Goal: Task Accomplishment & Management: Use online tool/utility

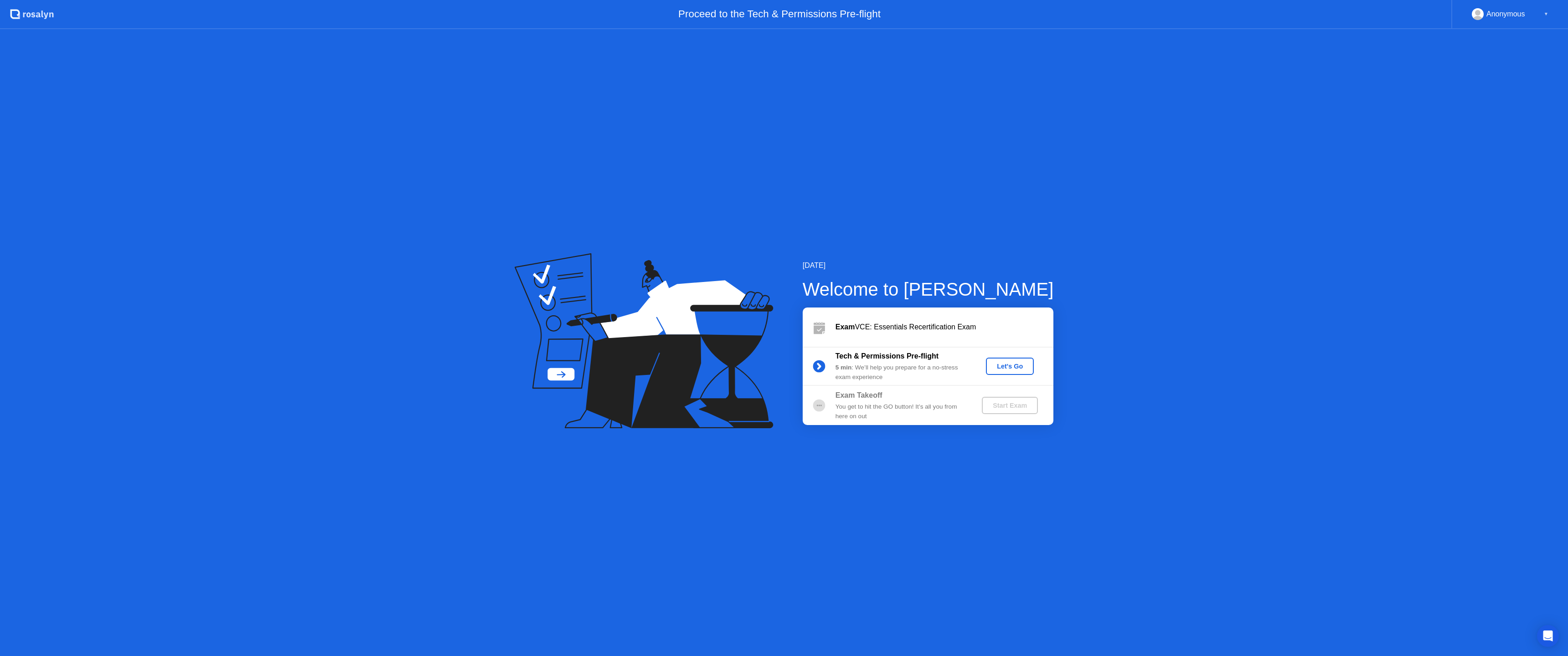
click at [1003, 364] on div "Let's Go" at bounding box center [1009, 366] width 40 height 8
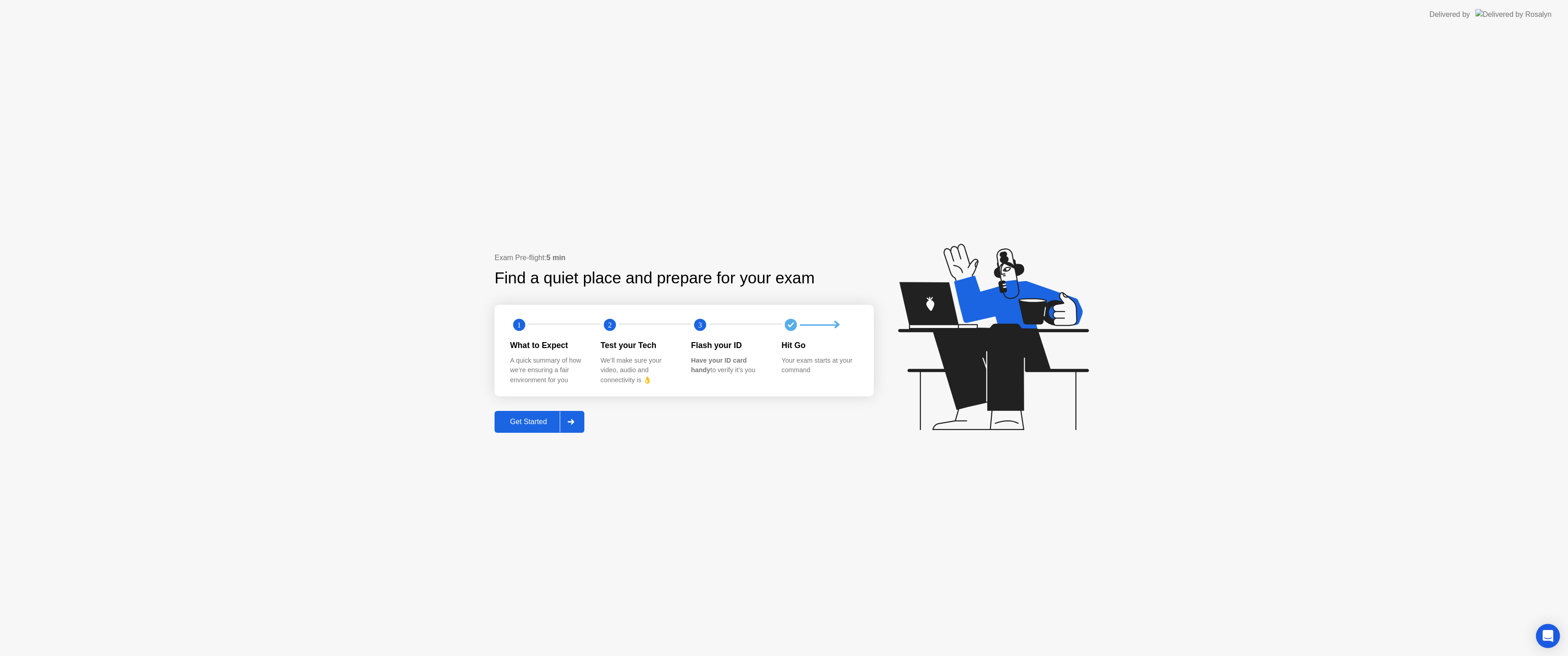
click at [1547, 633] on icon "Open Intercom Messenger" at bounding box center [1547, 636] width 10 height 12
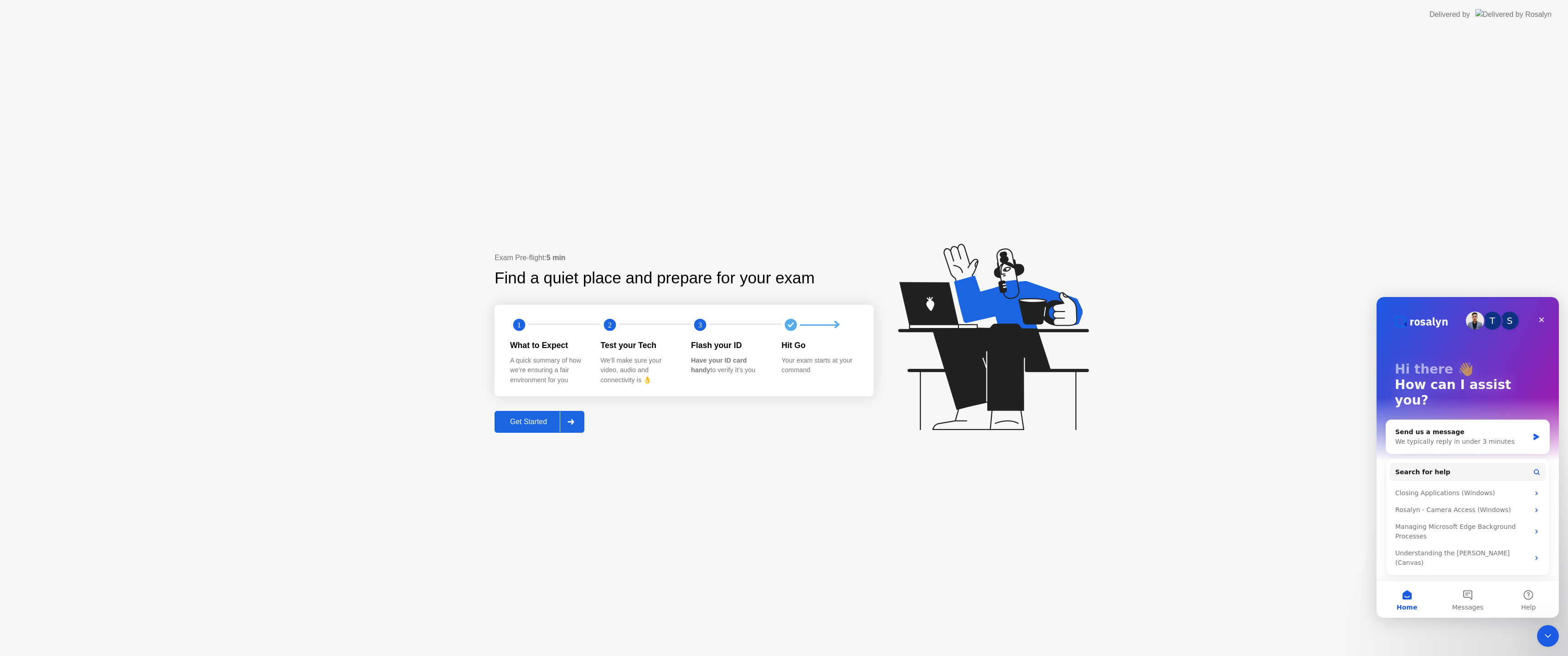
click at [1549, 635] on icon "Close Intercom Messenger" at bounding box center [1548, 636] width 11 height 11
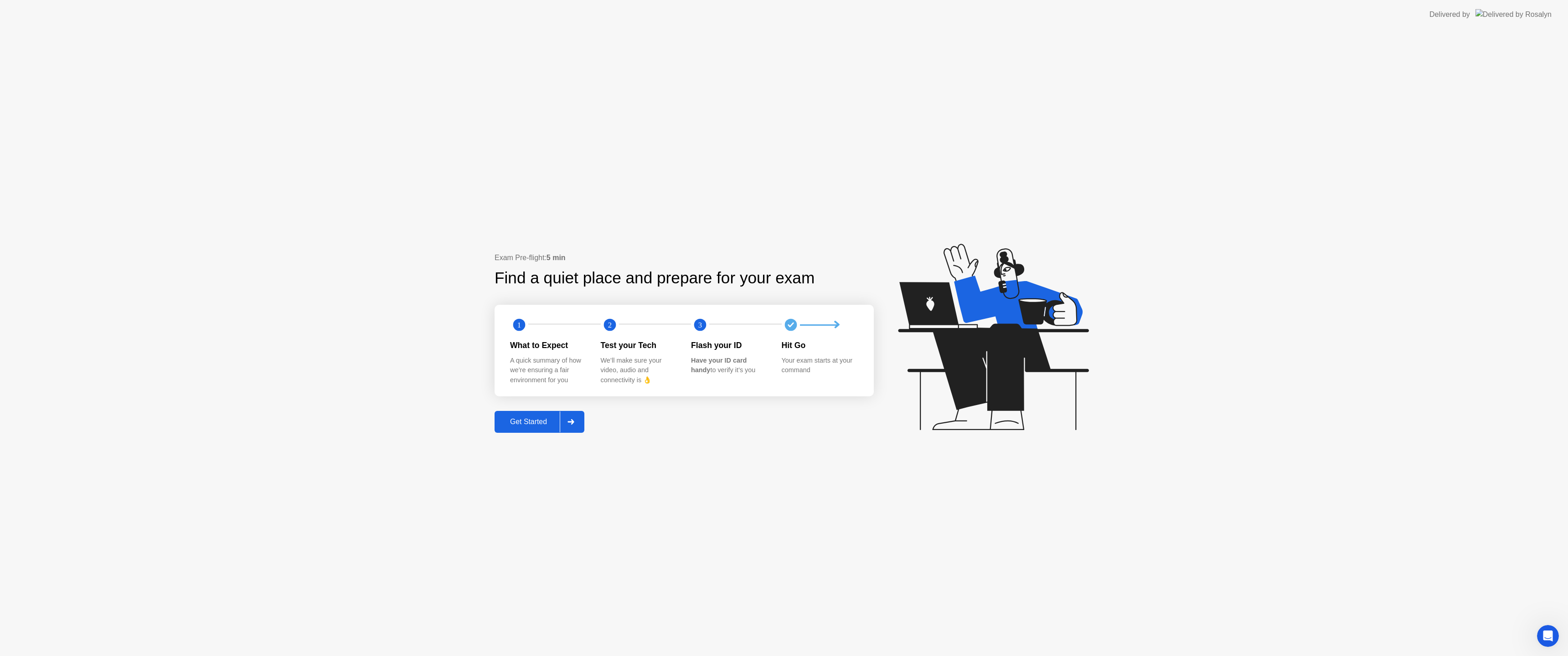
click at [542, 411] on button "Get Started" at bounding box center [539, 422] width 90 height 22
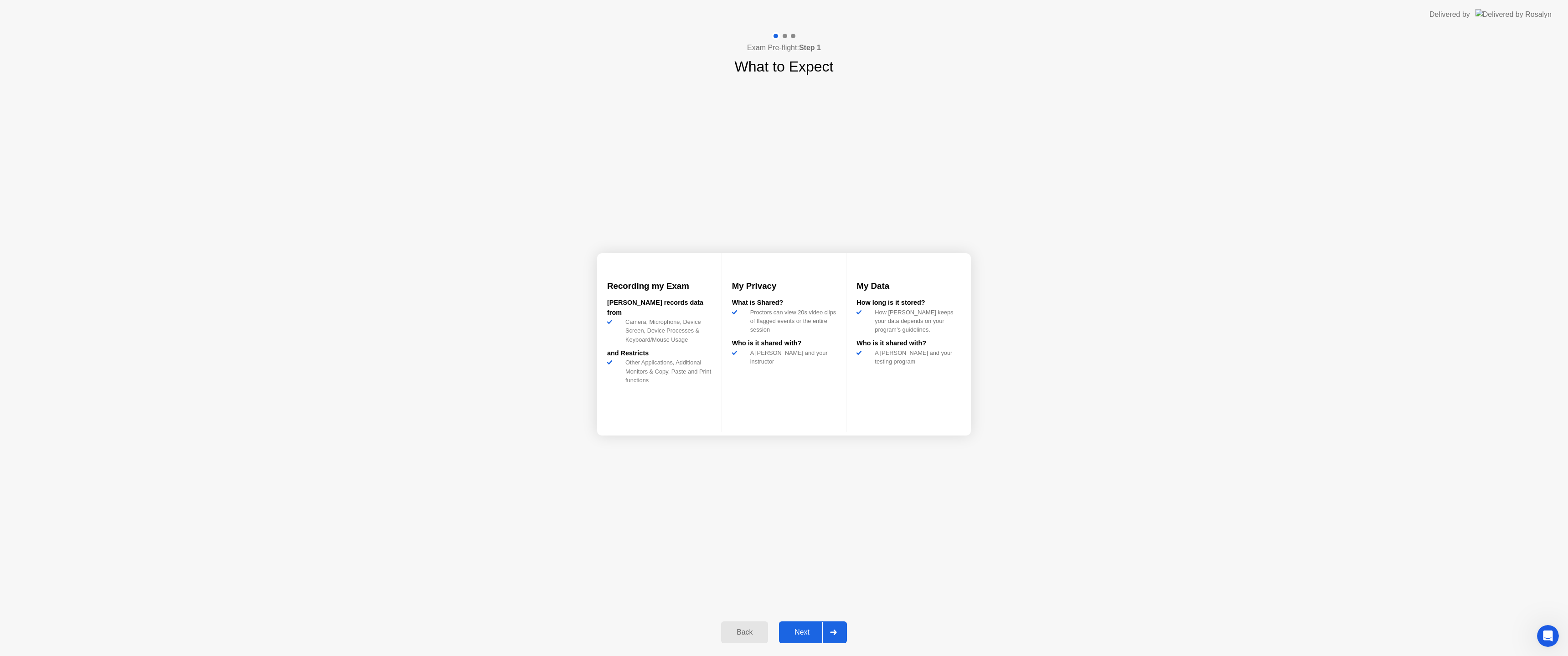
click at [793, 638] on button "Next" at bounding box center [812, 633] width 68 height 22
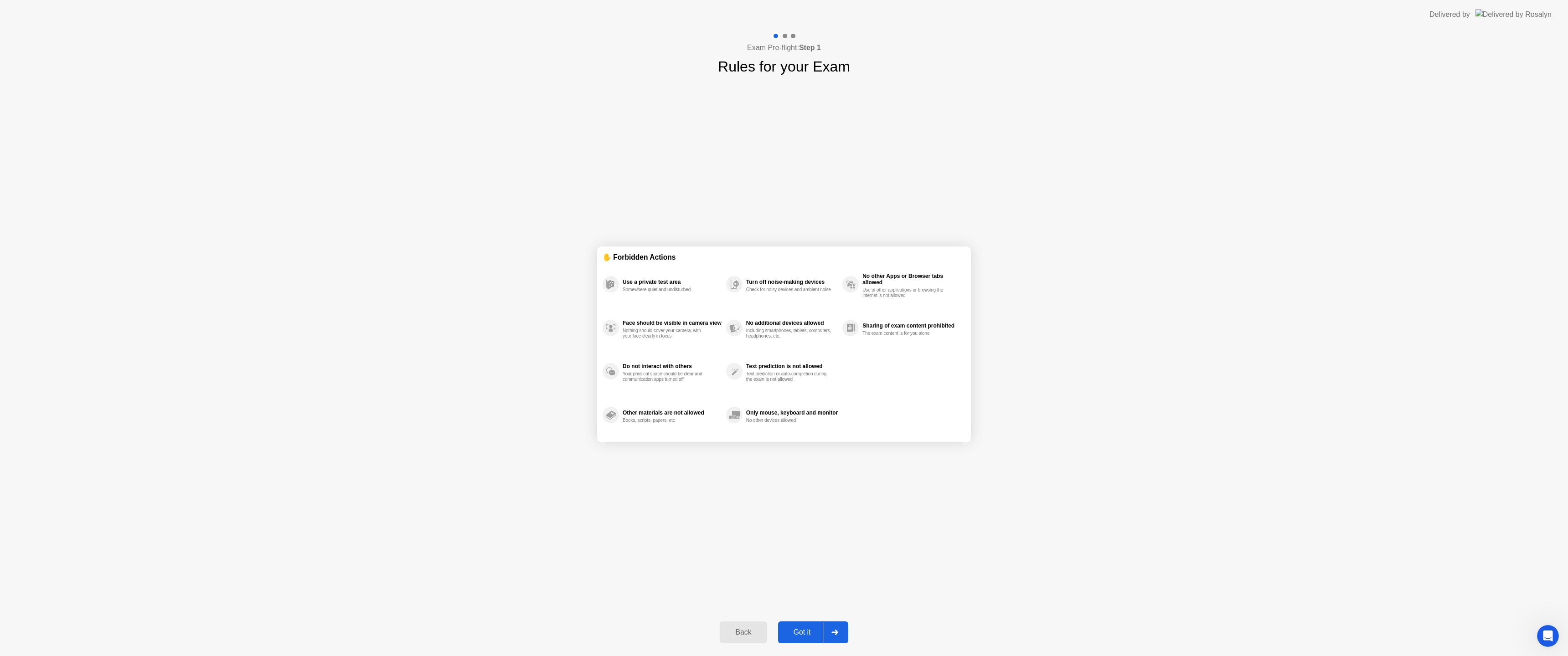
click at [799, 629] on div "Got it" at bounding box center [802, 633] width 43 height 8
select select "Available cameras"
select select "Available speakers"
select select "Available microphones"
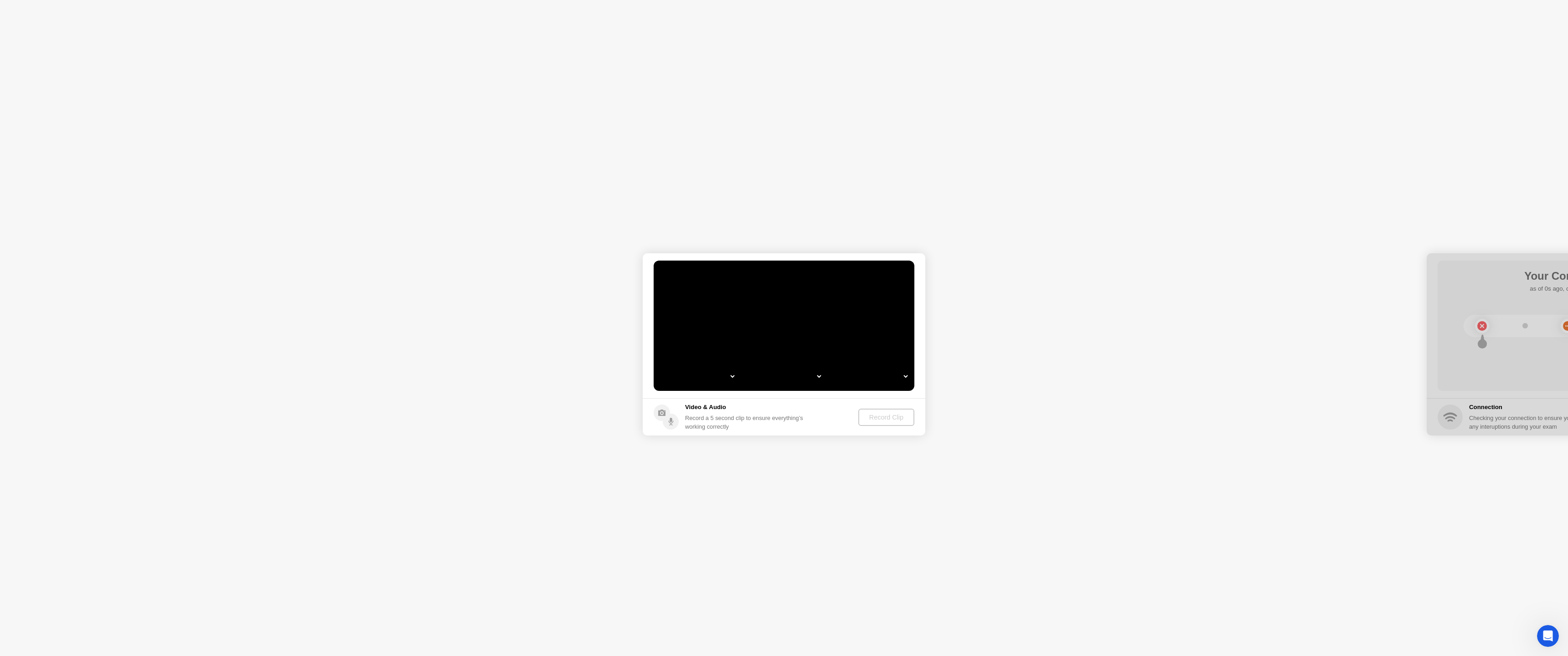
select select "**********"
select select "*******"
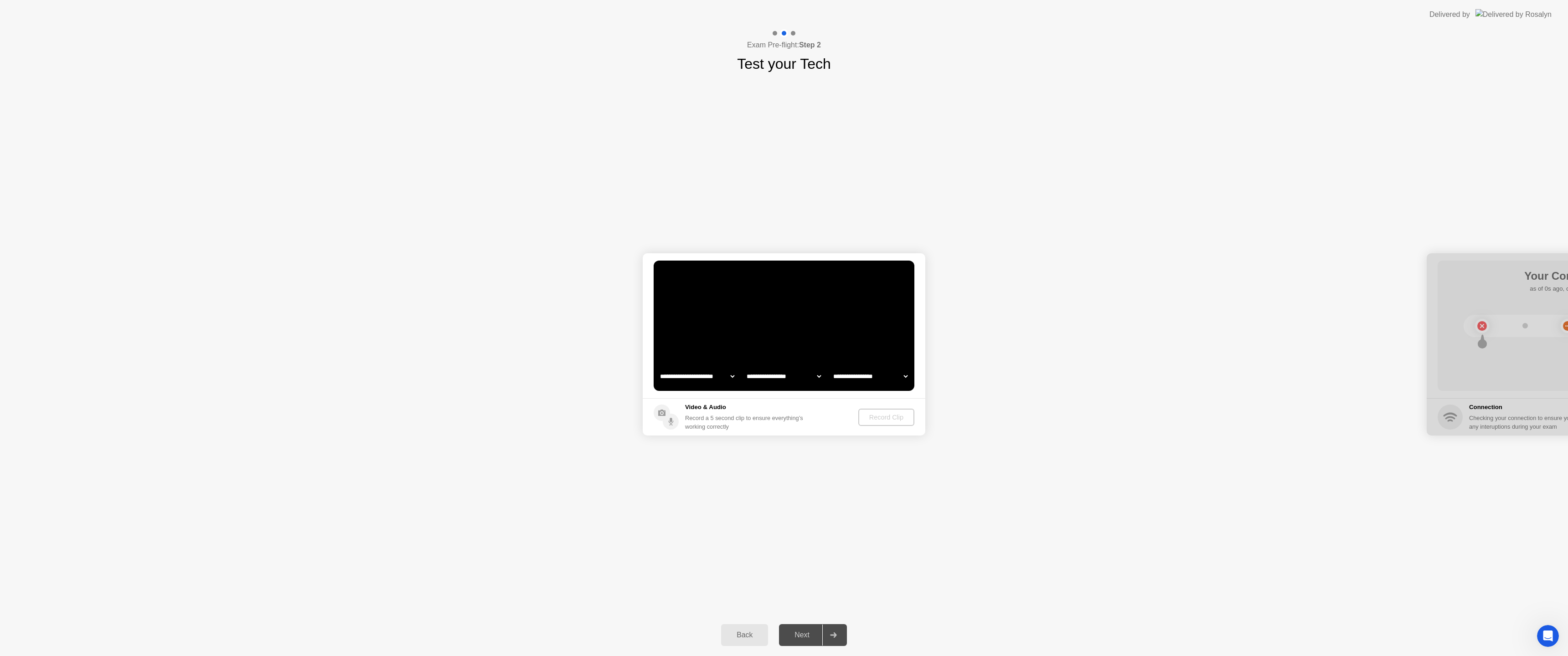
click at [832, 343] on video at bounding box center [784, 326] width 261 height 130
click at [731, 377] on select "**********" at bounding box center [697, 376] width 78 height 19
select select "**********"
click at [878, 416] on div "Record Clip" at bounding box center [886, 417] width 49 height 8
click at [805, 633] on div "Next" at bounding box center [801, 635] width 40 height 8
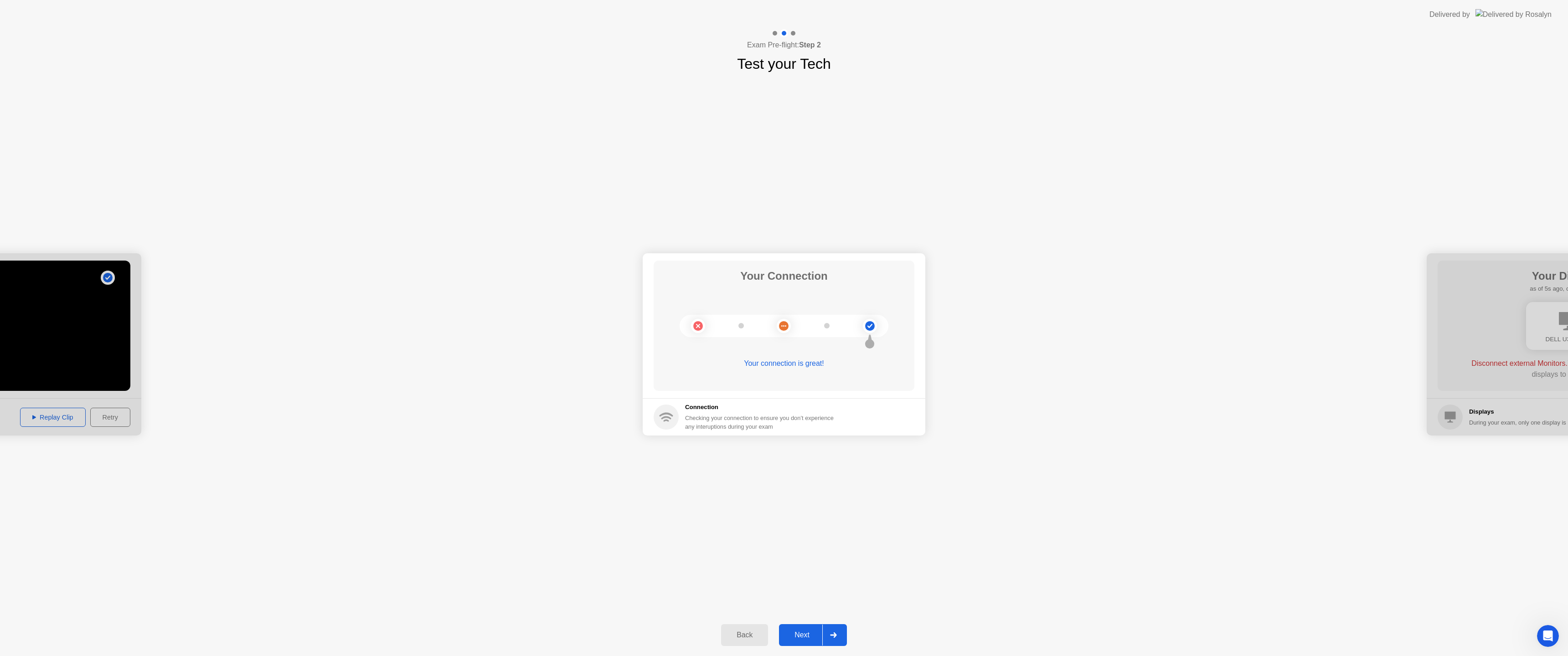
click at [808, 635] on div "Next" at bounding box center [801, 635] width 40 height 8
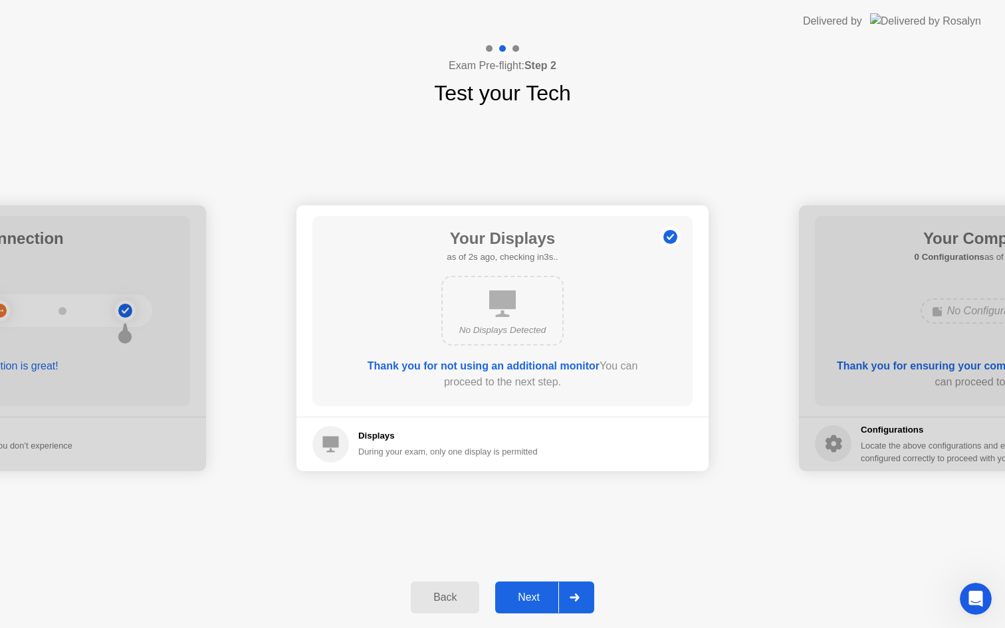
click at [543, 595] on div "Next" at bounding box center [528, 598] width 59 height 12
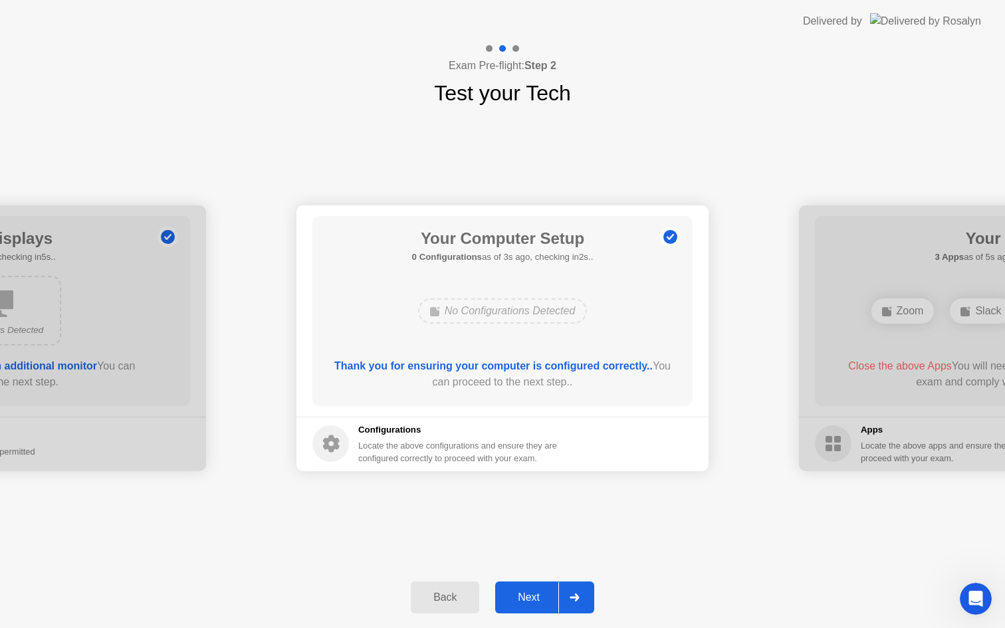
click at [545, 582] on button "Next" at bounding box center [544, 598] width 99 height 32
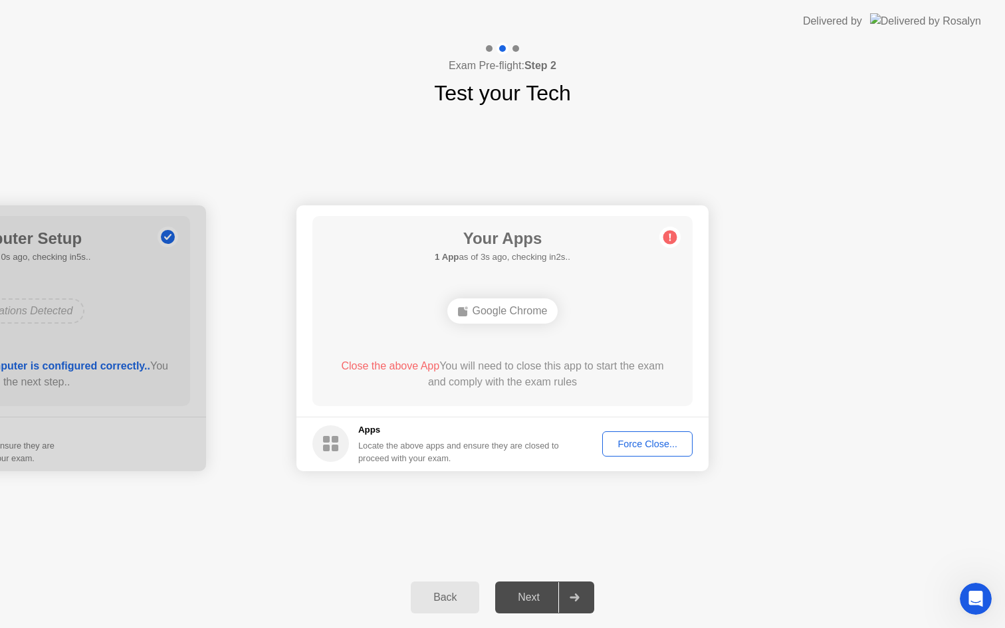
click at [644, 445] on div "Force Close..." at bounding box center [647, 444] width 81 height 11
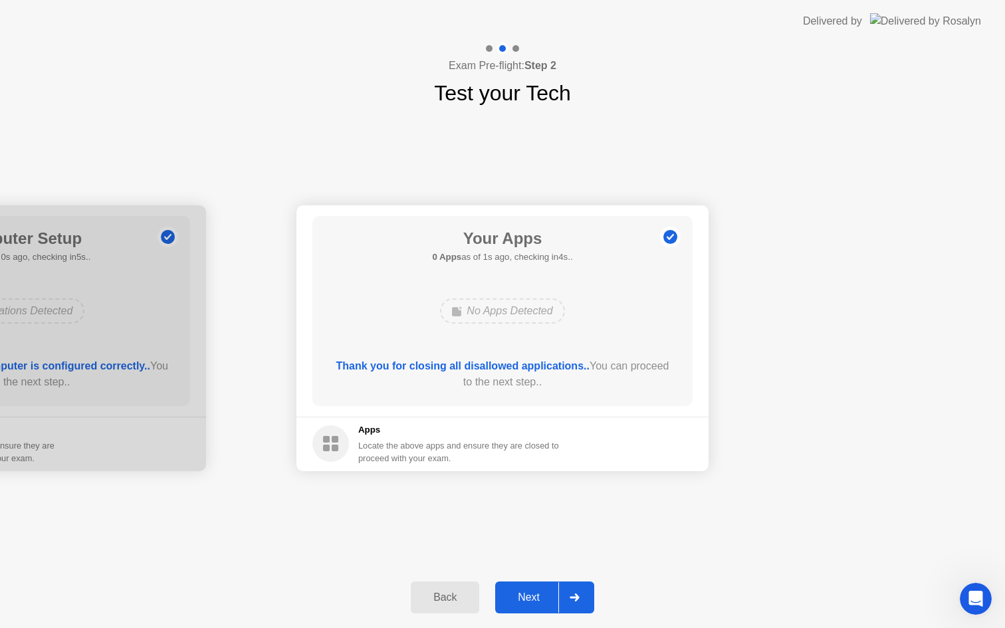
click at [532, 592] on div "Next" at bounding box center [528, 598] width 59 height 12
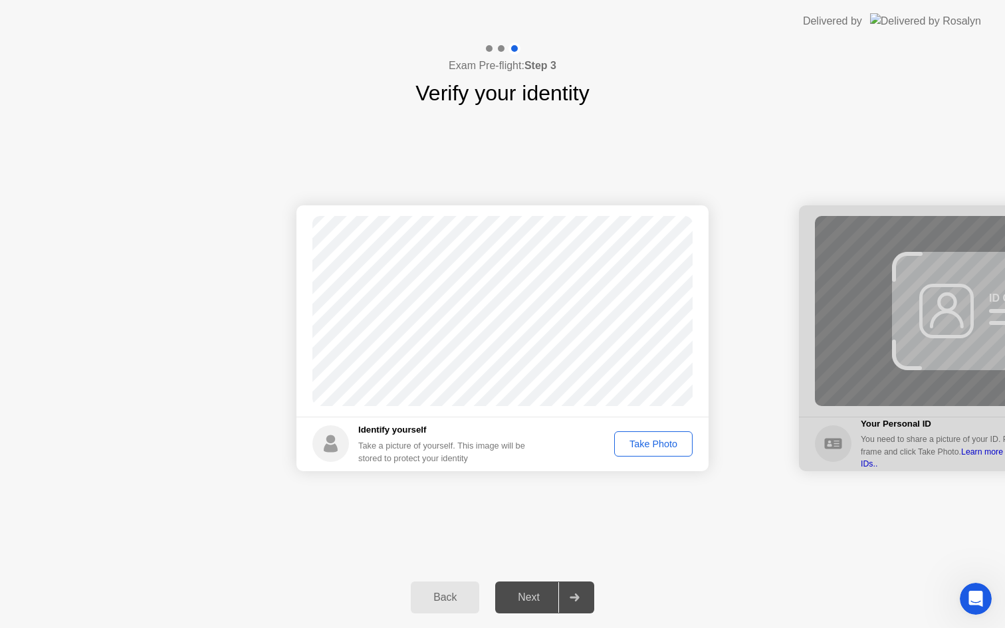
click at [643, 446] on div "Take Photo" at bounding box center [653, 444] width 69 height 11
click at [643, 446] on div "Retake" at bounding box center [662, 444] width 52 height 11
click at [572, 53] on div "Exam Pre-flight: Step 3 Verify your identity" at bounding box center [502, 76] width 1005 height 66
click at [449, 609] on button "Back" at bounding box center [445, 598] width 68 height 32
select select "**********"
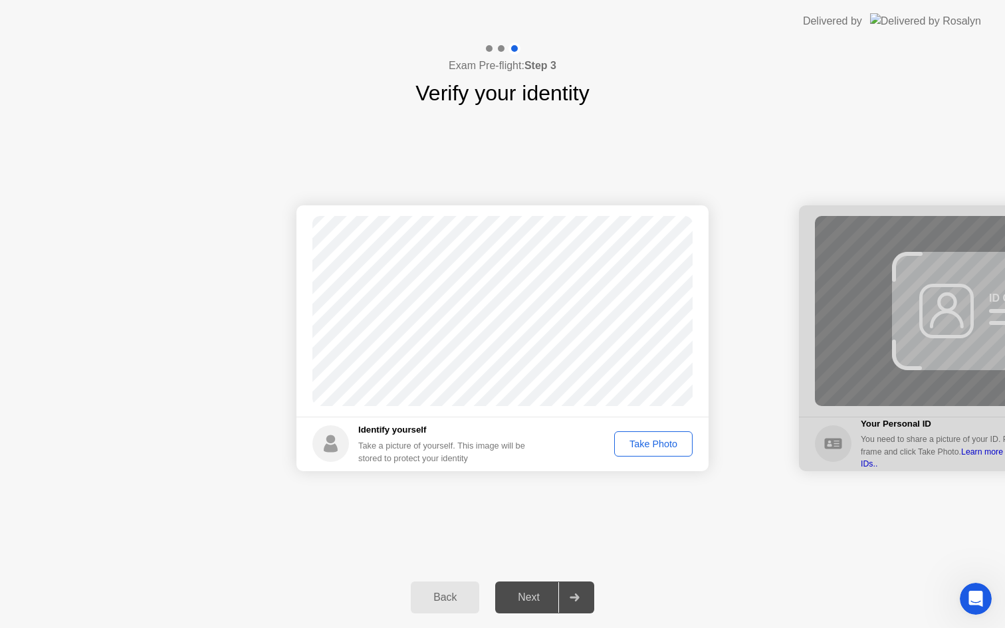
select select "*******"
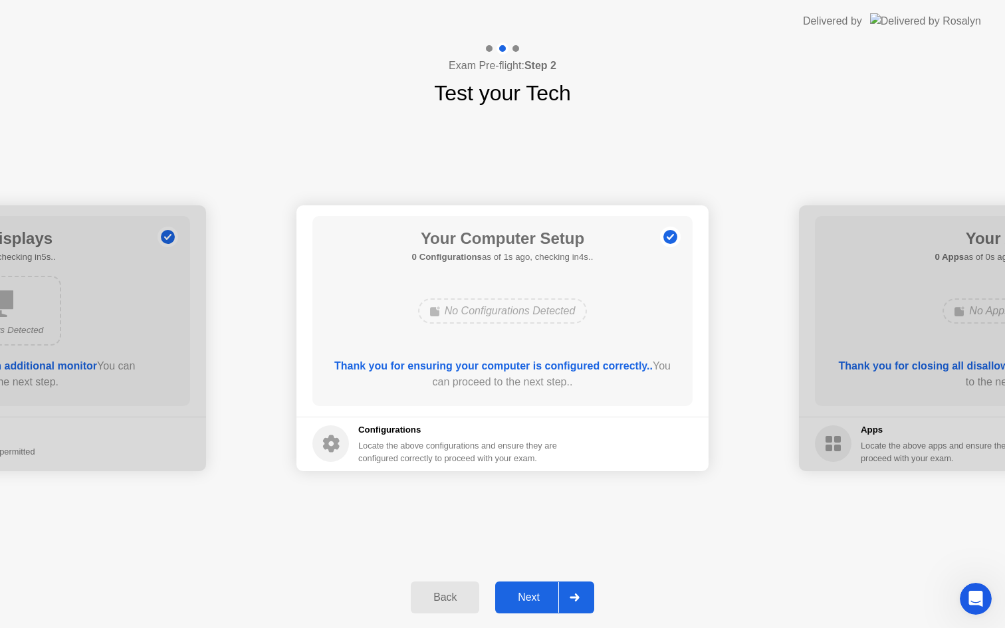
click at [457, 586] on button "Back" at bounding box center [445, 598] width 68 height 32
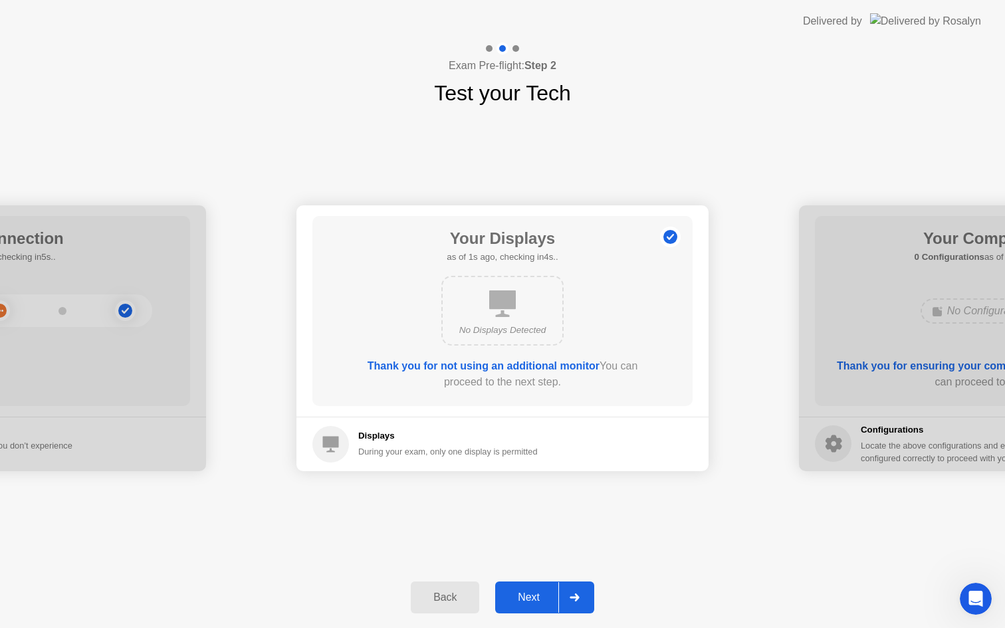
click at [457, 586] on button "Back" at bounding box center [445, 598] width 68 height 32
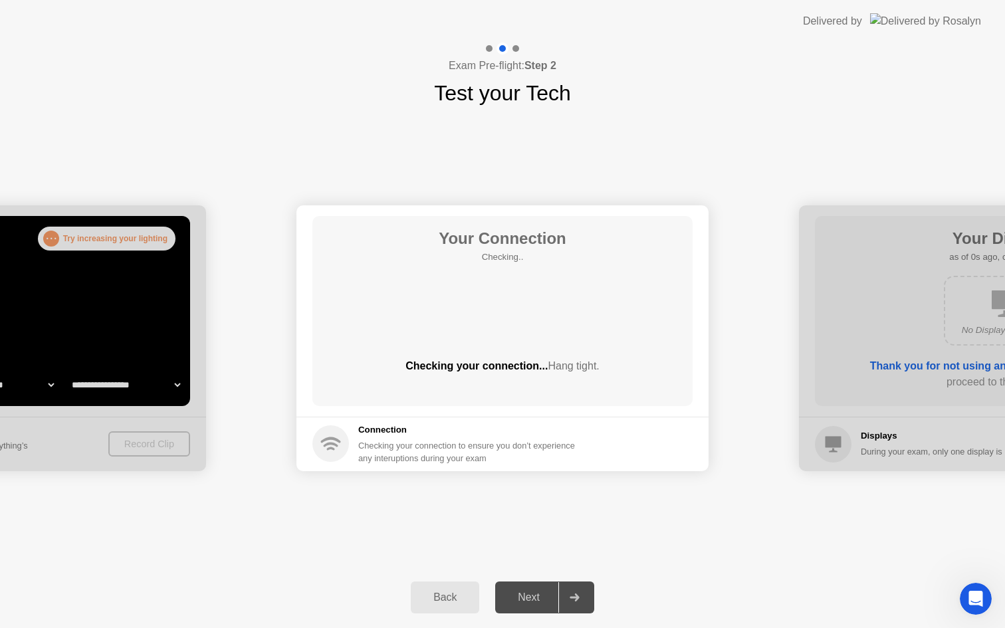
click at [457, 586] on button "Back" at bounding box center [445, 598] width 68 height 32
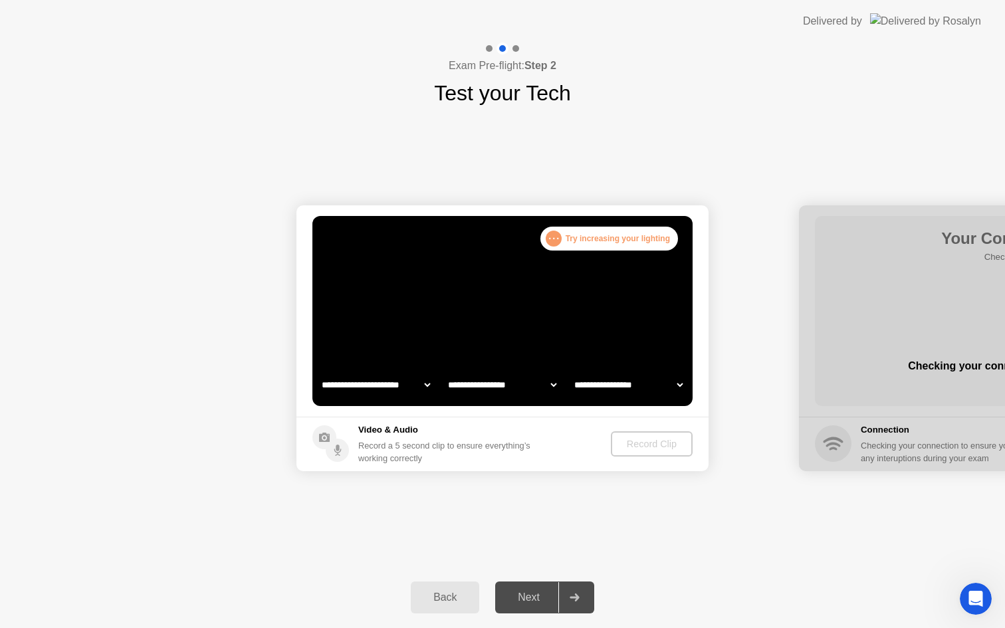
click at [420, 383] on select "**********" at bounding box center [376, 385] width 114 height 27
select select "**********"
click at [547, 594] on div "Next" at bounding box center [528, 598] width 59 height 12
click at [624, 427] on footer "Video & Audio Record a 5 second clip to ensure everything’s working correctly R…" at bounding box center [503, 444] width 412 height 55
click at [628, 442] on div "Record Clip" at bounding box center [652, 444] width 71 height 11
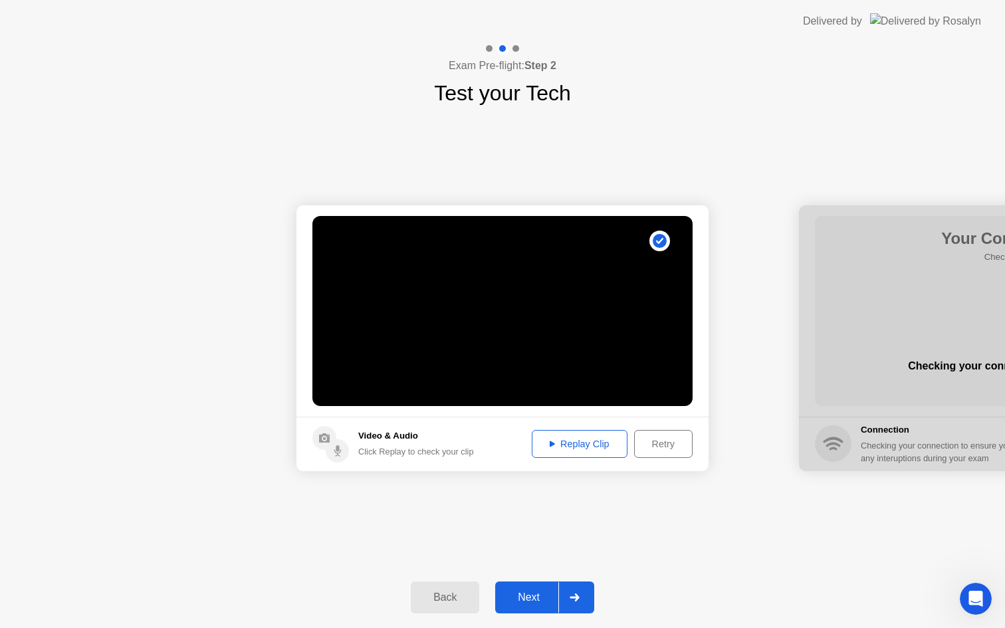
click at [533, 598] on div "Next" at bounding box center [528, 598] width 59 height 12
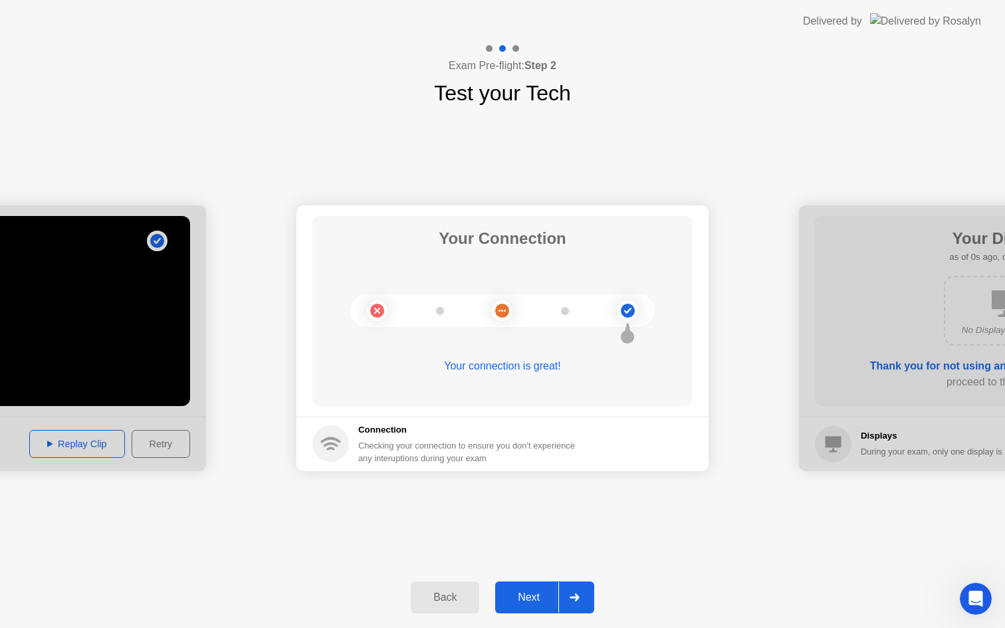
click at [533, 598] on div "Next" at bounding box center [528, 598] width 59 height 12
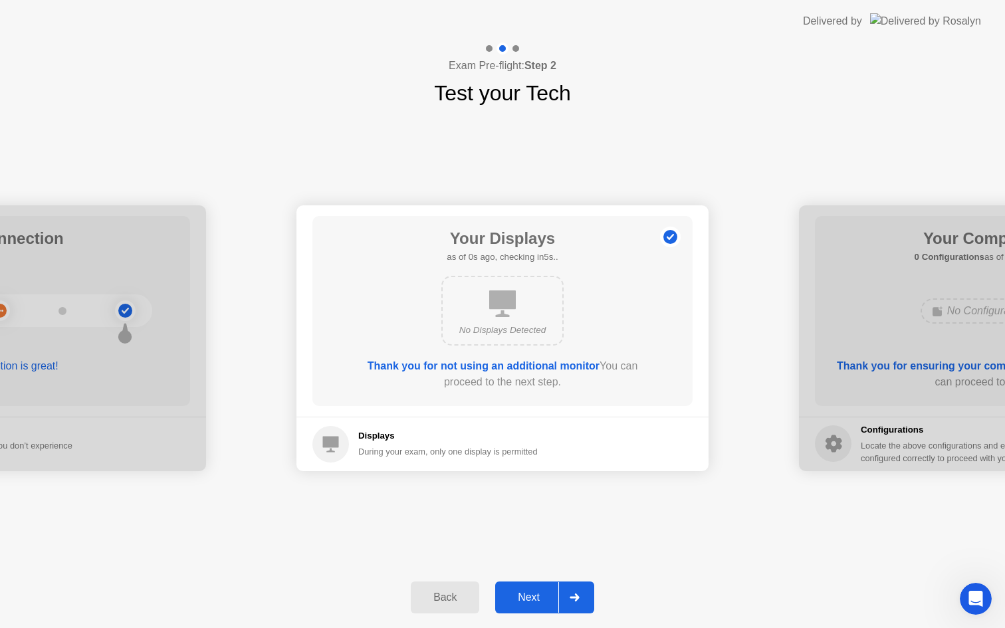
click at [533, 598] on div "Next" at bounding box center [528, 598] width 59 height 12
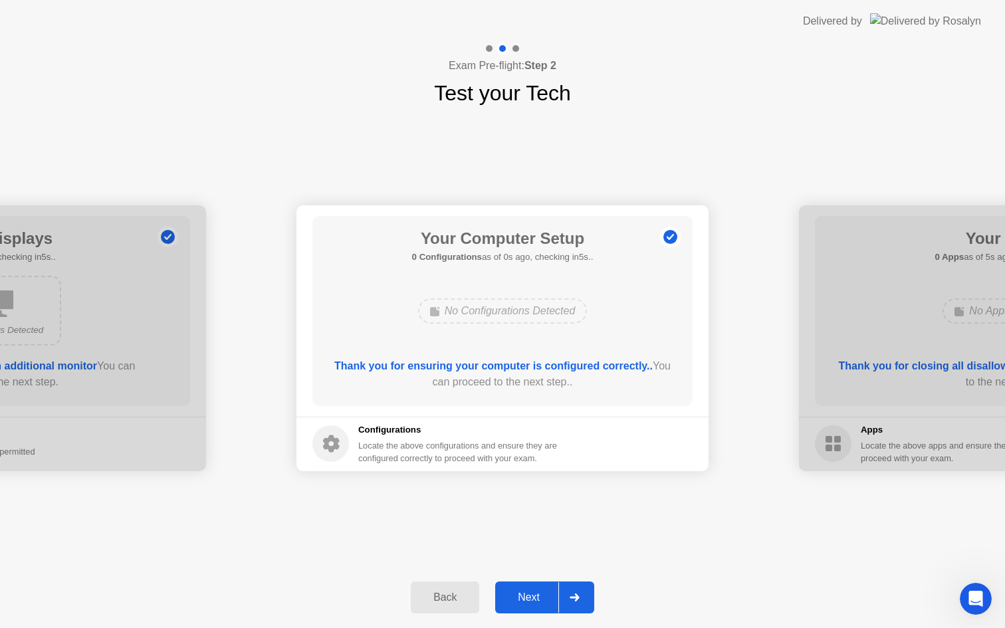
click at [533, 598] on div "Next" at bounding box center [528, 598] width 59 height 12
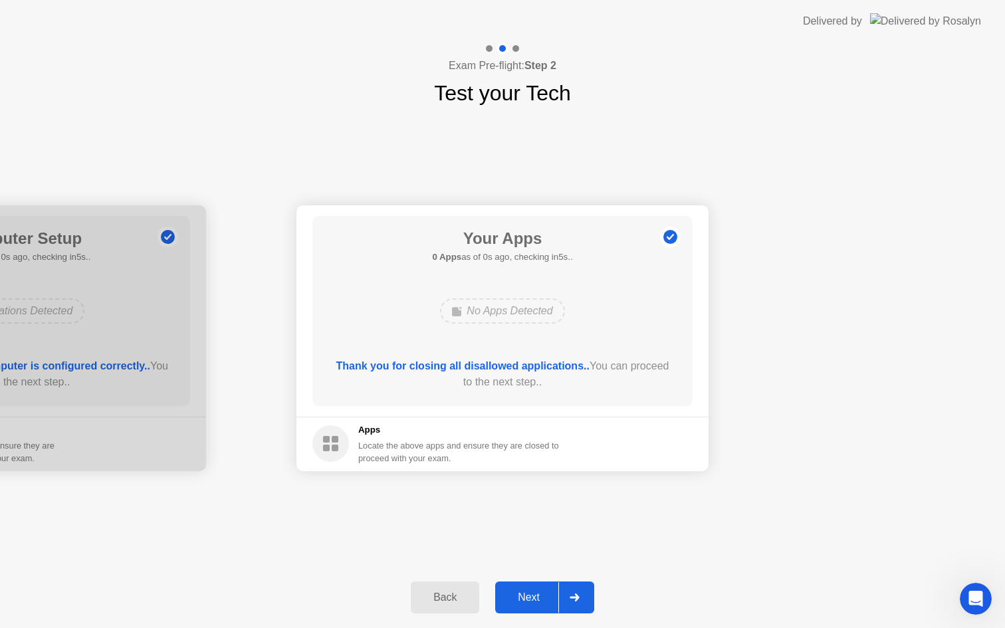
click at [533, 598] on div "Next" at bounding box center [528, 598] width 59 height 12
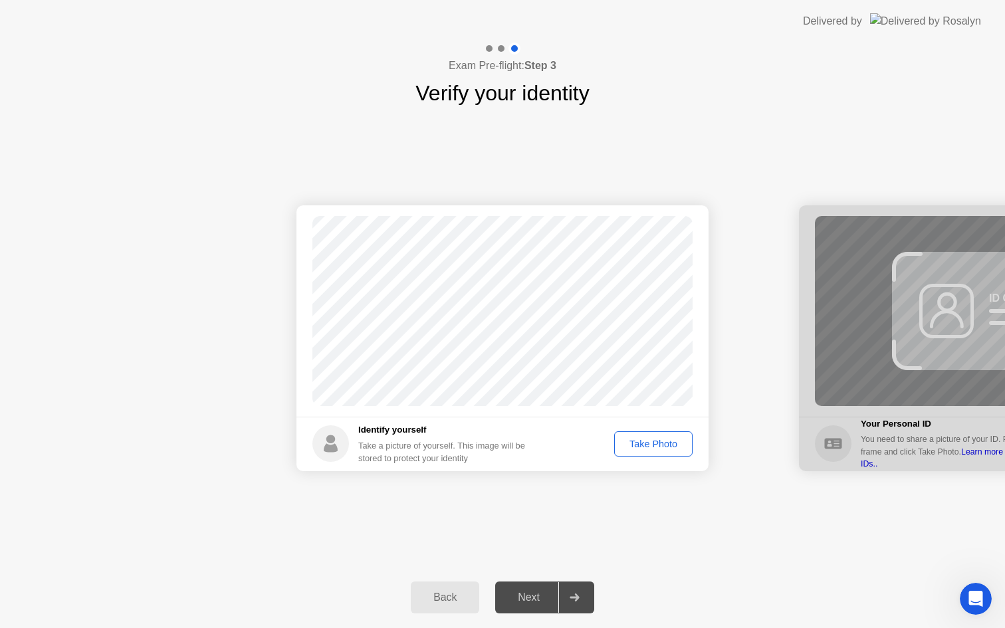
click at [533, 598] on div "Next" at bounding box center [528, 598] width 59 height 12
click at [651, 447] on div "Take Photo" at bounding box center [653, 444] width 69 height 11
click at [551, 604] on div "Next" at bounding box center [528, 598] width 59 height 12
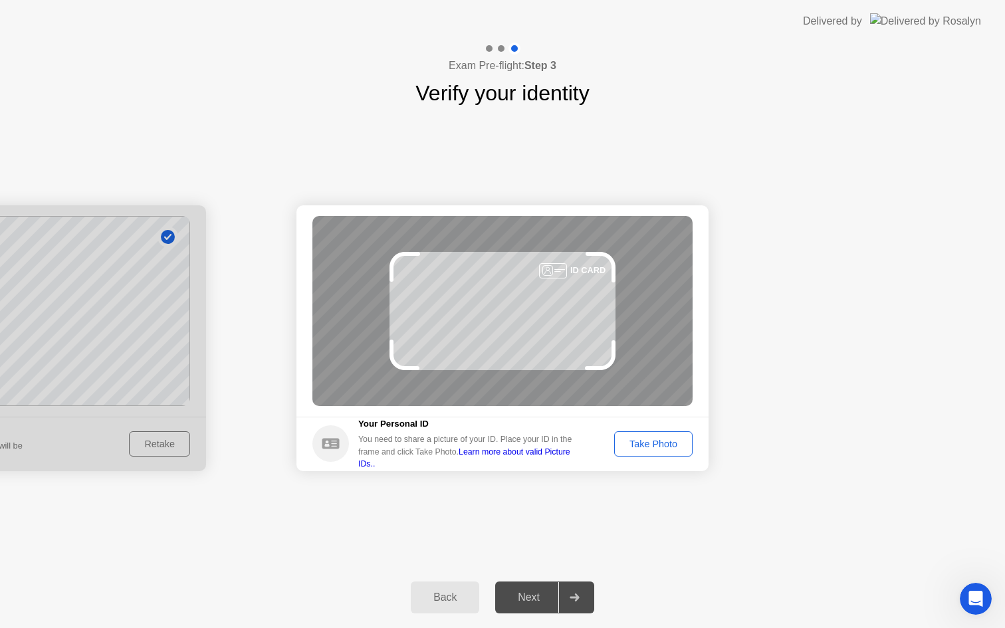
click at [634, 445] on div "Take Photo" at bounding box center [653, 444] width 69 height 11
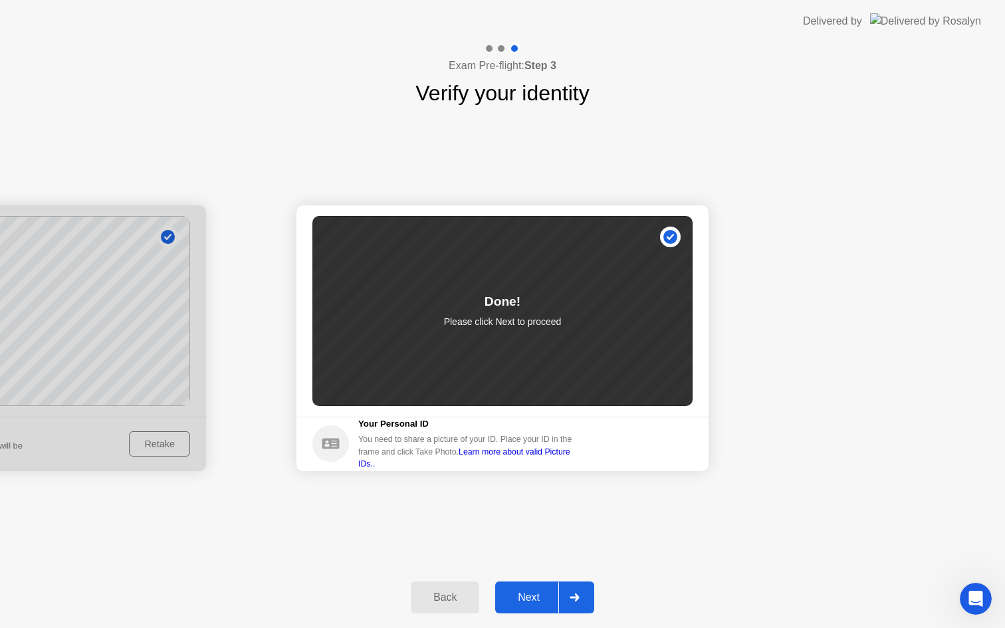
click at [539, 609] on button "Next" at bounding box center [544, 598] width 99 height 32
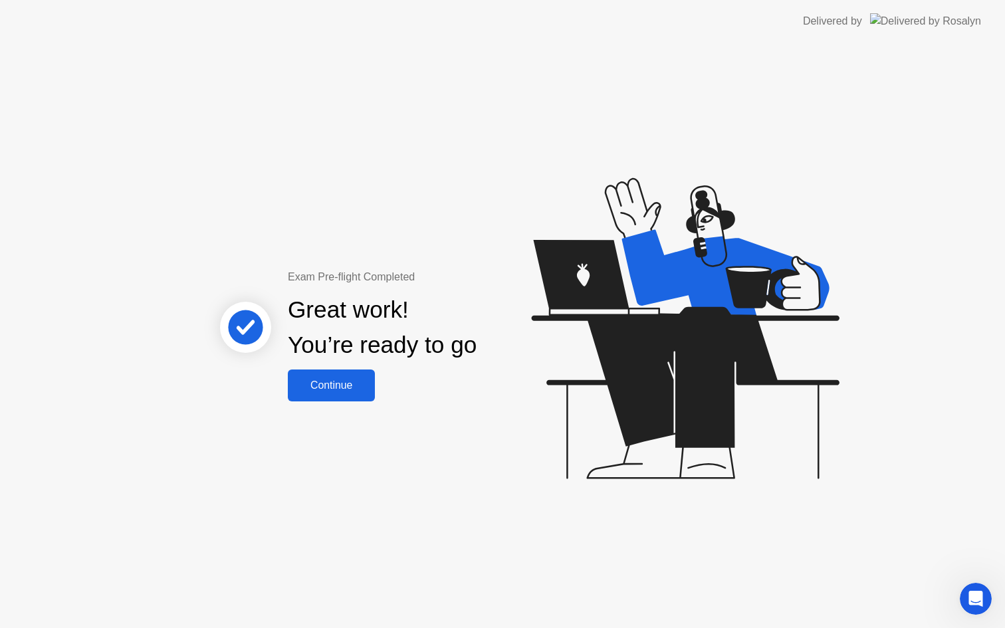
click at [371, 380] on div "Continue" at bounding box center [331, 386] width 79 height 12
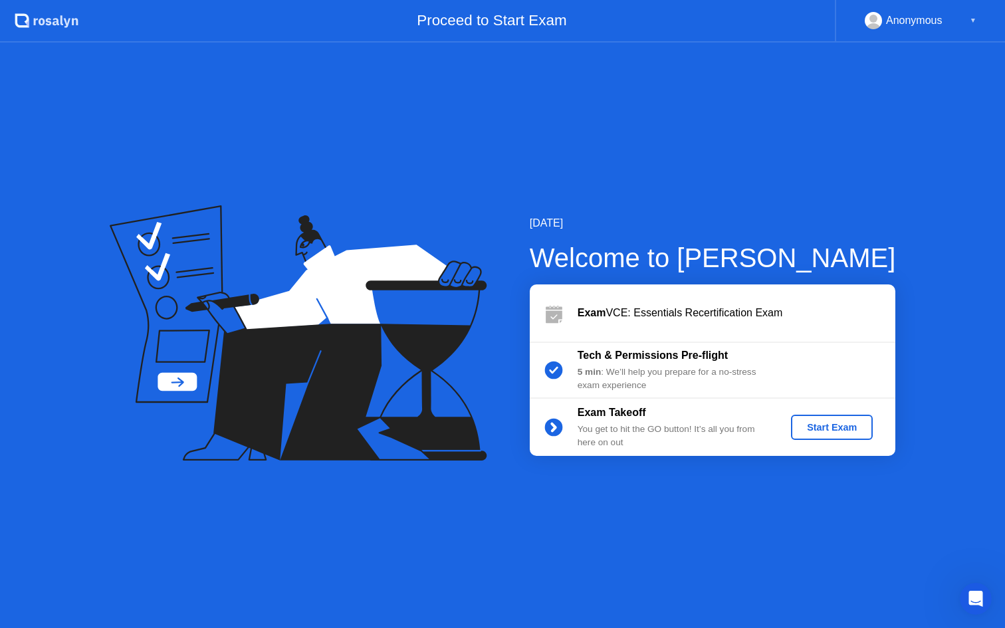
click at [822, 434] on button "Start Exam" at bounding box center [832, 427] width 82 height 25
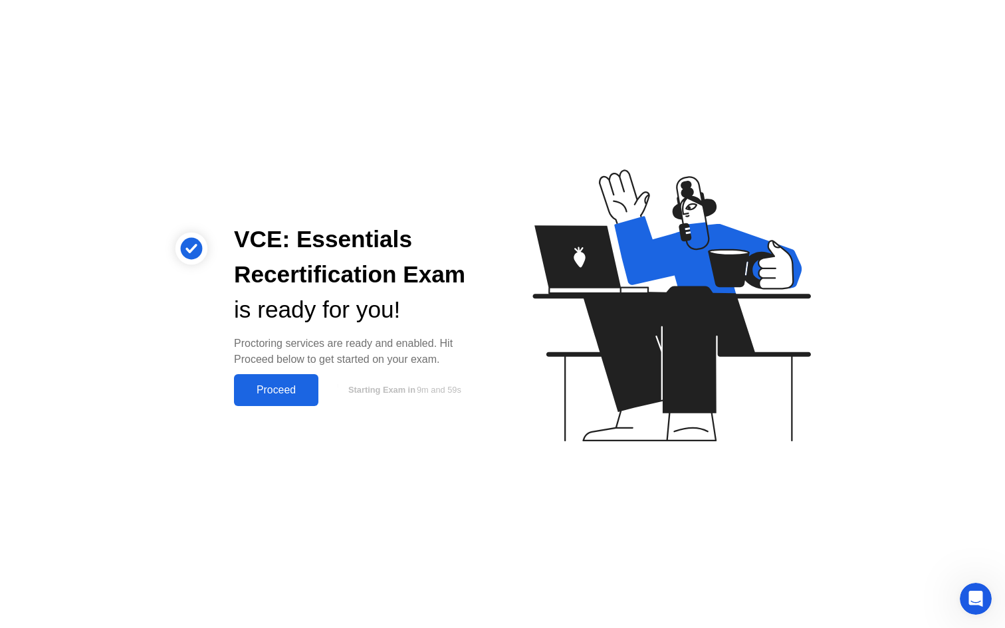
click at [273, 392] on div "Proceed" at bounding box center [276, 390] width 76 height 12
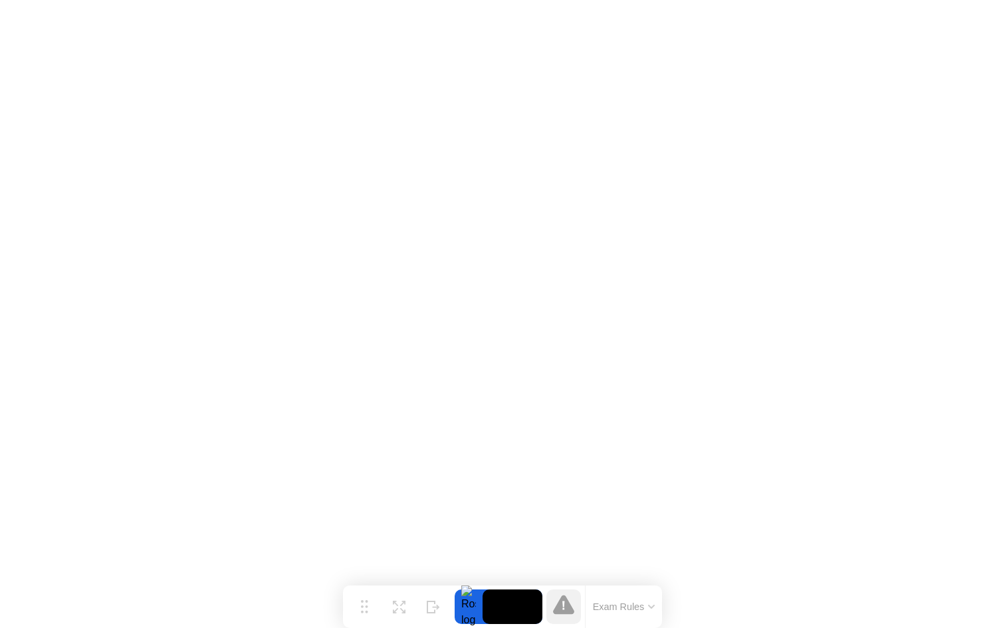
click at [616, 611] on button "Exam Rules" at bounding box center [624, 607] width 70 height 12
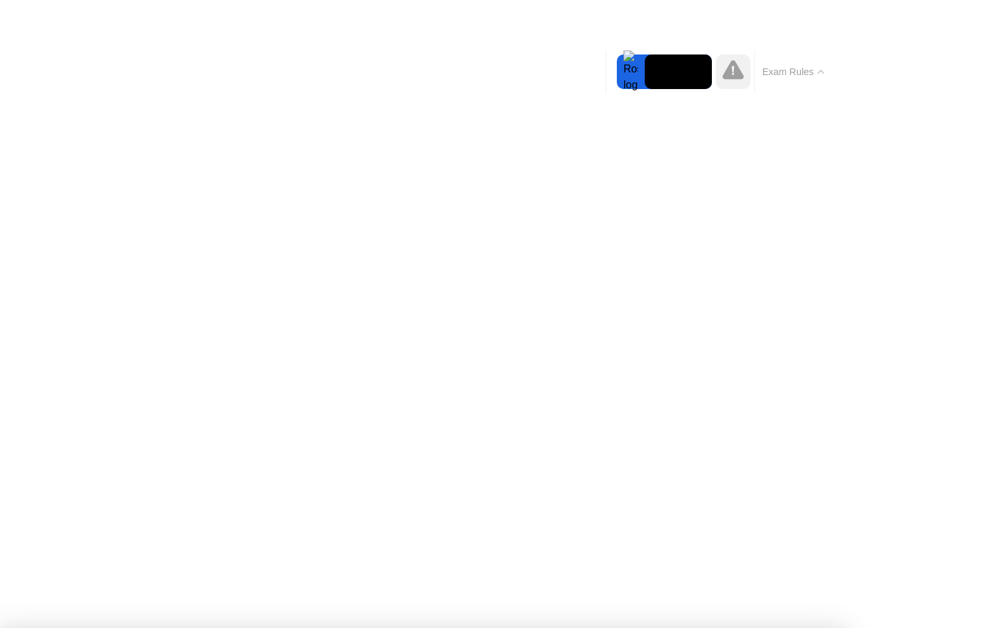
click at [797, 72] on button "Exam Rules" at bounding box center [794, 72] width 70 height 12
drag, startPoint x: 616, startPoint y: 326, endPoint x: 625, endPoint y: 350, distance: 25.1
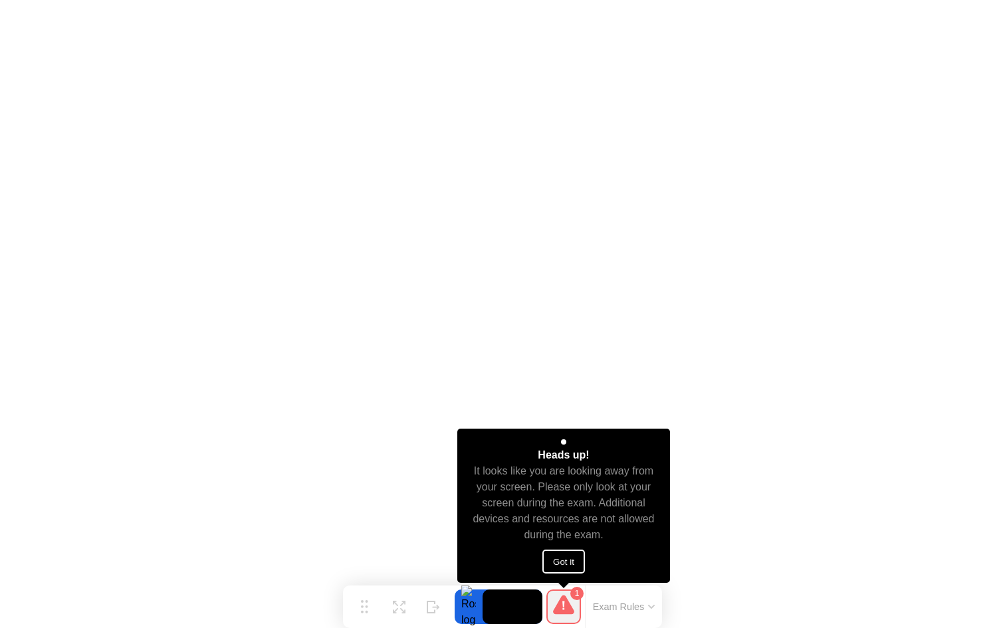
click at [576, 562] on button "Got it" at bounding box center [564, 562] width 43 height 24
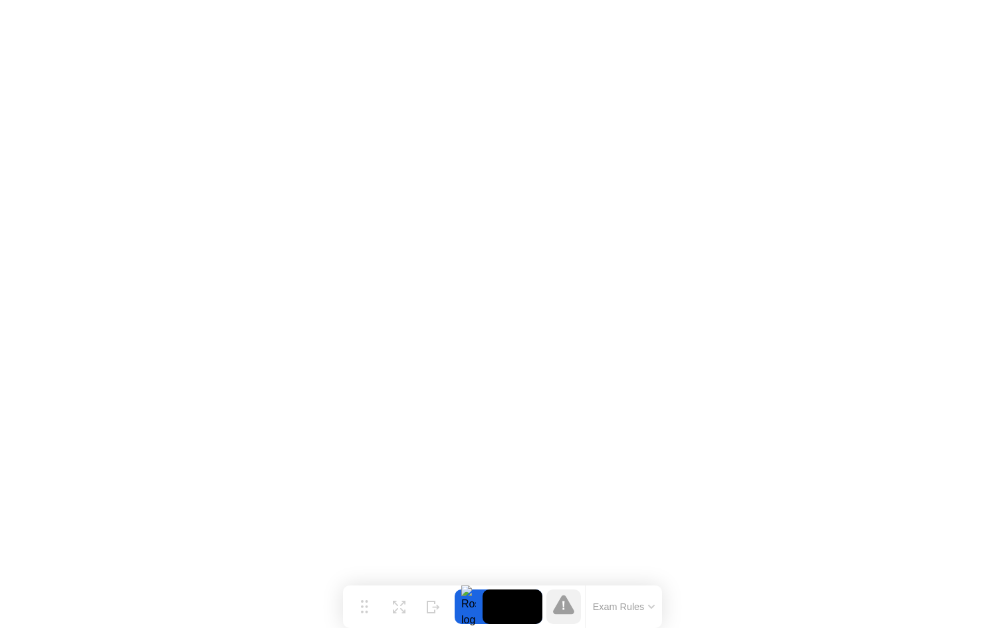
click at [568, 601] on icon at bounding box center [563, 604] width 21 height 21
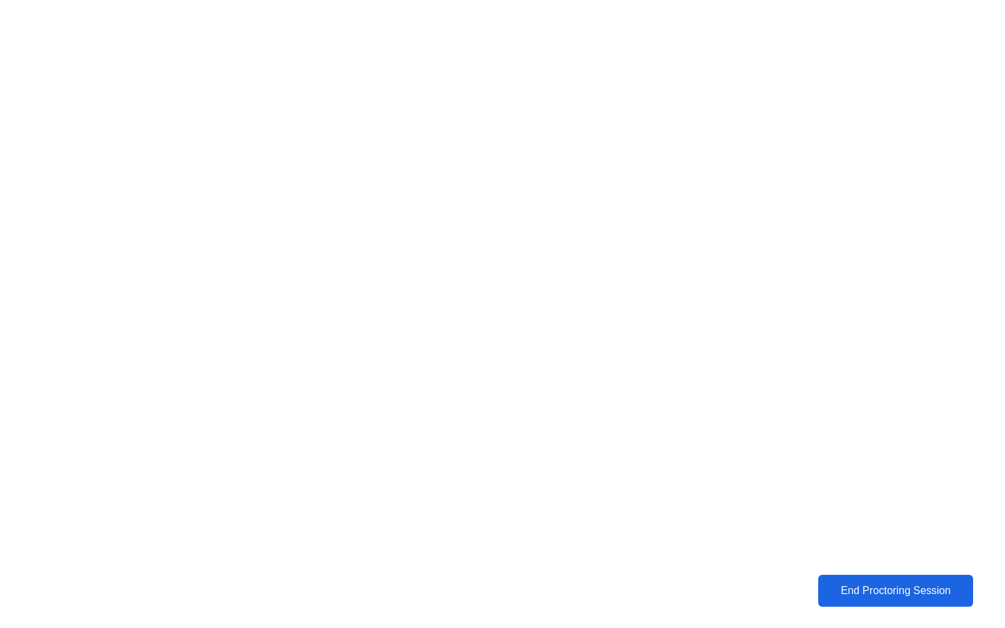
click at [896, 593] on div "End Proctoring Session" at bounding box center [895, 591] width 147 height 12
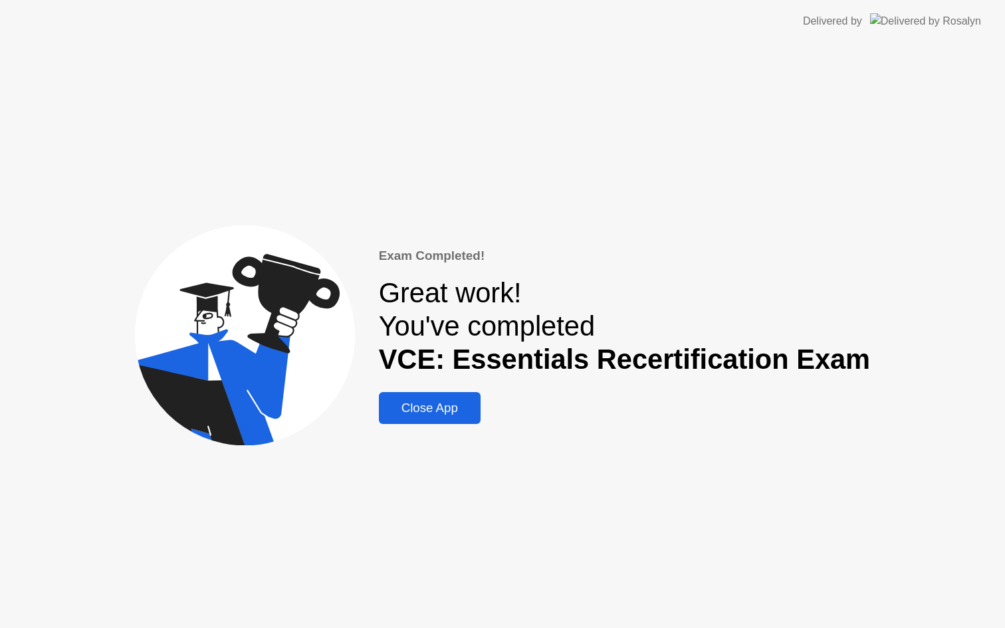
click at [476, 410] on div "Close App" at bounding box center [430, 408] width 94 height 15
